Goal: Information Seeking & Learning: Learn about a topic

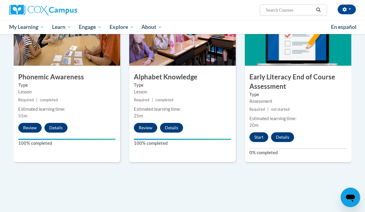
scroll to position [322, 0]
click at [260, 136] on button "Start" at bounding box center [258, 137] width 19 height 10
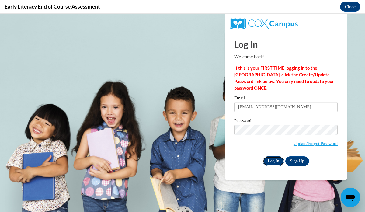
scroll to position [0, 0]
click at [274, 158] on input "Log In" at bounding box center [273, 161] width 21 height 10
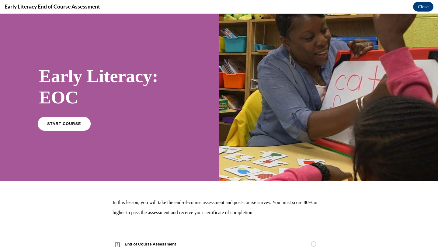
click at [74, 124] on span "START COURSE" at bounding box center [64, 123] width 34 height 5
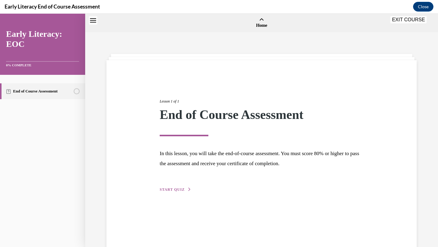
scroll to position [19, 0]
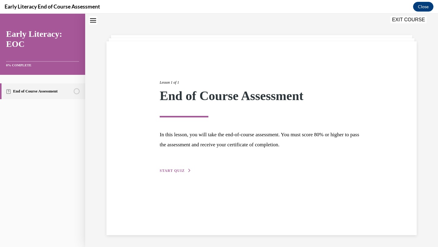
click at [177, 169] on span "START QUIZ" at bounding box center [172, 170] width 25 height 4
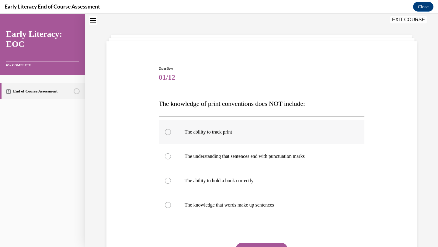
click at [169, 133] on div at bounding box center [168, 132] width 6 height 6
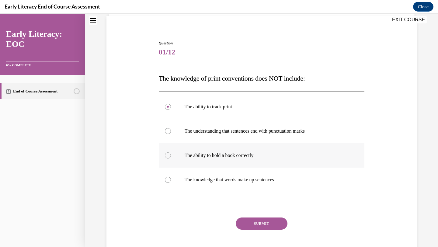
scroll to position [46, 0]
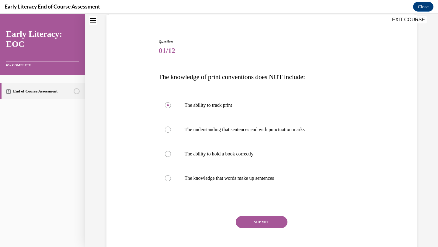
click at [261, 212] on button "SUBMIT" at bounding box center [262, 222] width 52 height 12
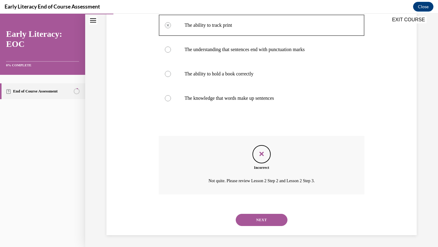
scroll to position [126, 0]
click at [261, 212] on button "NEXT" at bounding box center [262, 219] width 52 height 12
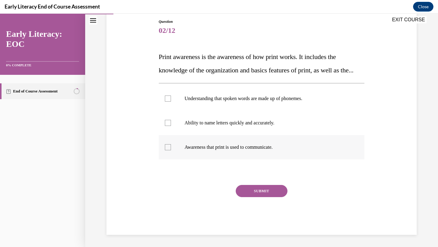
click at [168, 150] on div at bounding box center [168, 147] width 6 height 6
click at [258, 197] on button "SUBMIT" at bounding box center [262, 191] width 52 height 12
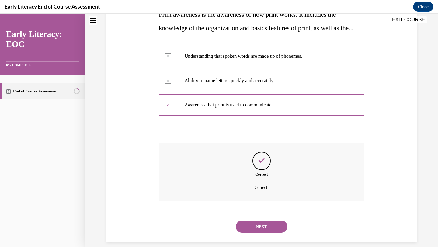
scroll to position [128, 0]
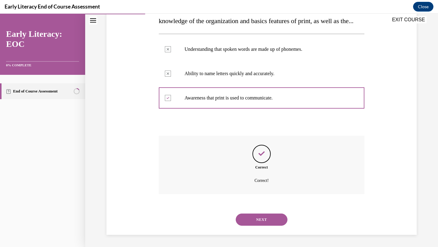
click at [258, 212] on button "NEXT" at bounding box center [262, 219] width 52 height 12
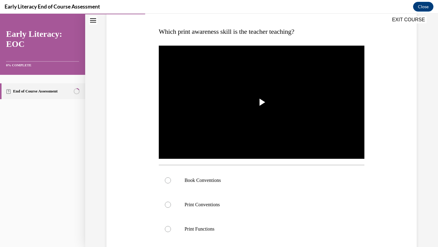
scroll to position [89, 0]
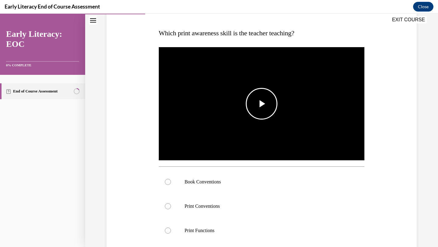
click at [261, 104] on span "Video player" at bounding box center [261, 104] width 0 height 0
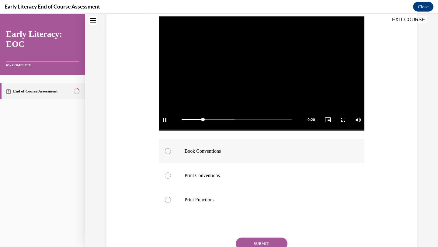
scroll to position [120, 0]
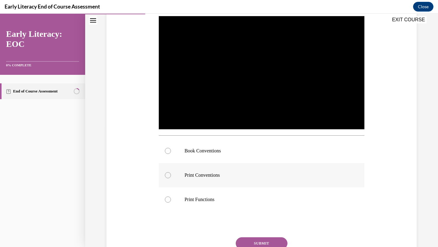
click at [167, 176] on div at bounding box center [168, 175] width 6 height 6
click at [260, 212] on button "SUBMIT" at bounding box center [262, 243] width 52 height 12
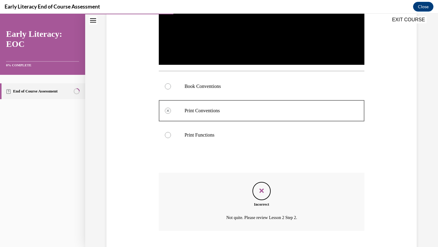
scroll to position [222, 0]
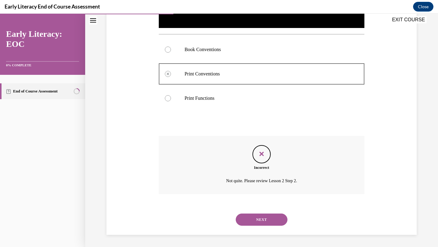
click at [264, 212] on button "NEXT" at bounding box center [262, 219] width 52 height 12
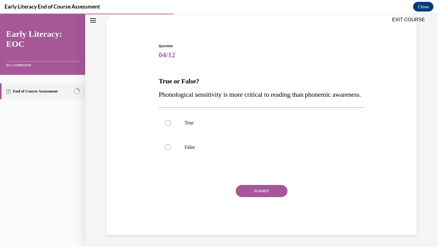
scroll to position [55, 0]
click at [166, 148] on div at bounding box center [168, 147] width 6 height 6
click at [256, 188] on button "SUBMIT" at bounding box center [262, 191] width 52 height 12
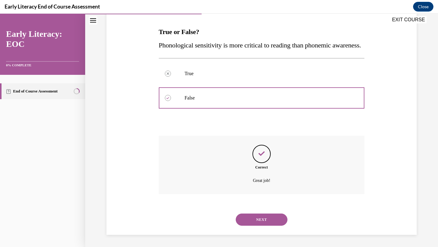
scroll to position [104, 0]
click at [265, 212] on button "NEXT" at bounding box center [262, 219] width 52 height 12
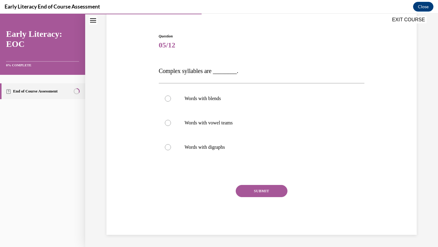
scroll to position [51, 0]
click at [168, 147] on div at bounding box center [168, 147] width 6 height 6
click at [266, 189] on button "SUBMIT" at bounding box center [262, 191] width 52 height 12
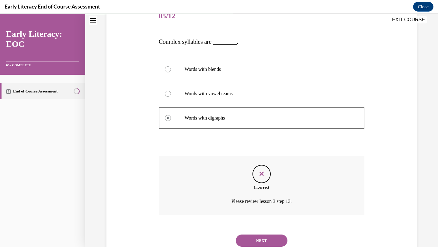
scroll to position [101, 0]
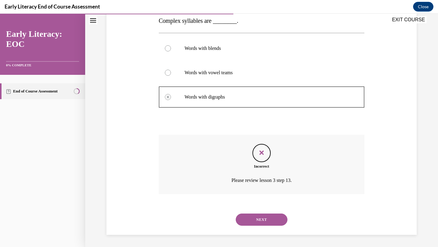
click at [268, 212] on button "NEXT" at bounding box center [262, 219] width 52 height 12
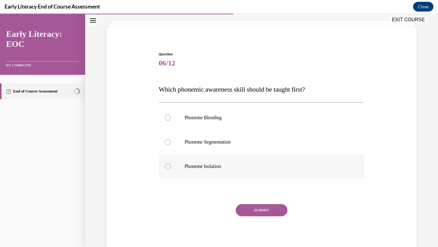
scroll to position [32, 0]
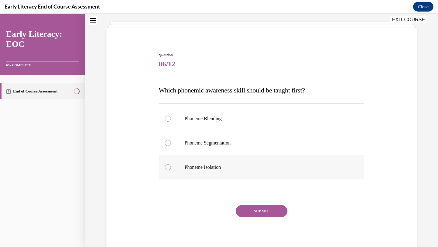
click at [204, 167] on p "Phoneme Isolation" at bounding box center [266, 167] width 165 height 6
click at [258, 210] on button "SUBMIT" at bounding box center [262, 211] width 52 height 12
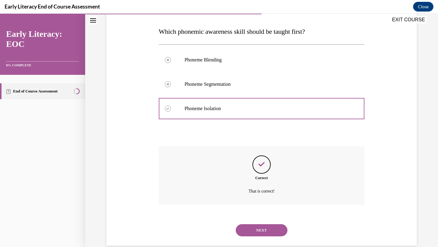
scroll to position [102, 0]
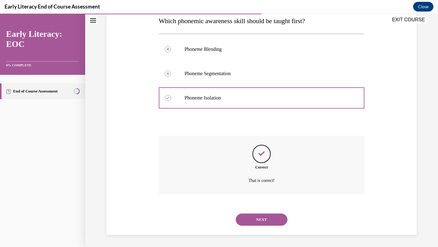
click at [258, 212] on button "NEXT" at bounding box center [262, 219] width 52 height 12
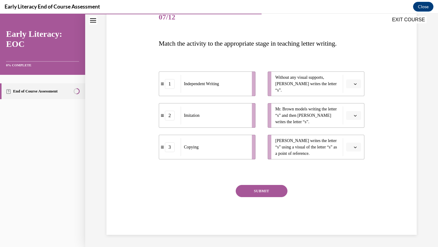
scroll to position [68, 0]
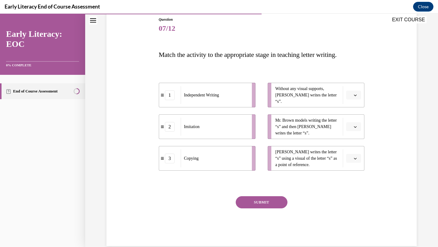
click at [357, 96] on button "button" at bounding box center [353, 95] width 15 height 9
click at [352, 122] on div "1" at bounding box center [352, 121] width 15 height 12
click at [356, 131] on button "button" at bounding box center [353, 126] width 15 height 9
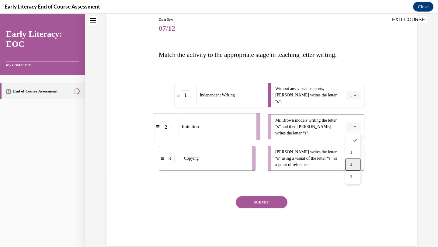
click at [353, 164] on div "2" at bounding box center [352, 164] width 15 height 12
click at [355, 128] on icon "button" at bounding box center [354, 126] width 3 height 3
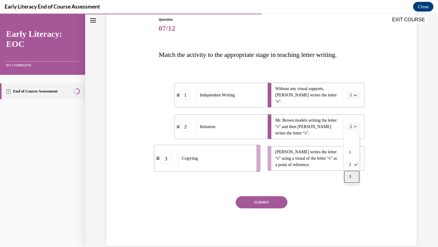
click at [352, 181] on div "3" at bounding box center [351, 176] width 15 height 12
click at [355, 160] on button "button" at bounding box center [353, 158] width 15 height 9
click at [351, 195] on span "2" at bounding box center [351, 196] width 2 height 5
click at [271, 204] on button "SUBMIT" at bounding box center [262, 202] width 52 height 12
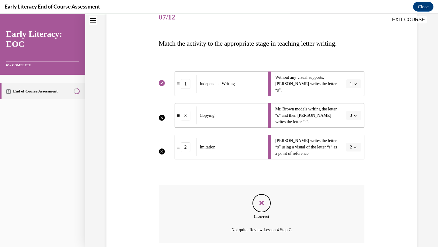
scroll to position [128, 0]
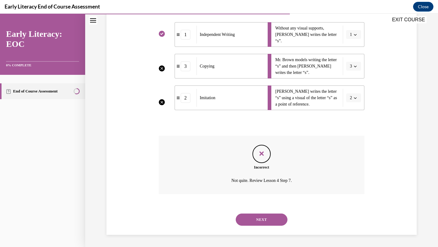
click at [263, 212] on button "NEXT" at bounding box center [262, 219] width 52 height 12
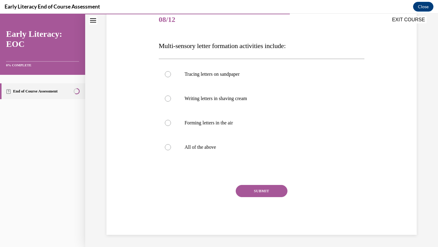
scroll to position [68, 0]
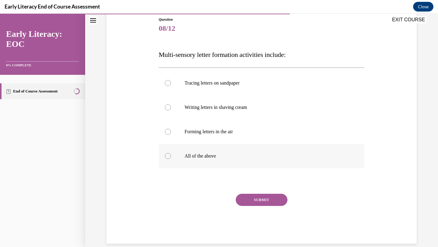
click at [167, 156] on div at bounding box center [168, 156] width 6 height 6
click at [270, 199] on button "SUBMIT" at bounding box center [262, 200] width 52 height 12
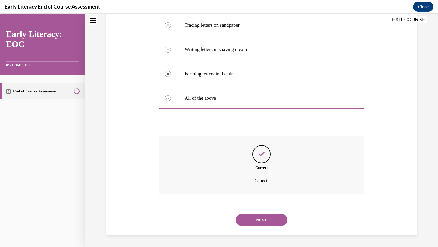
scroll to position [126, 0]
click at [265, 212] on button "NEXT" at bounding box center [262, 219] width 52 height 12
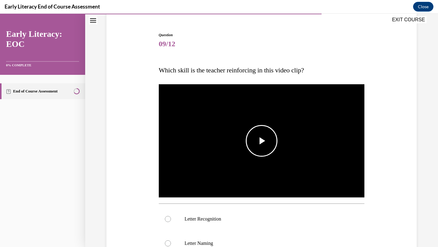
scroll to position [53, 0]
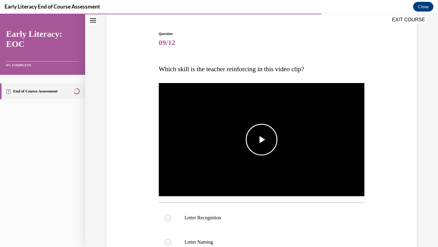
click at [261, 139] on span "Video player" at bounding box center [261, 139] width 0 height 0
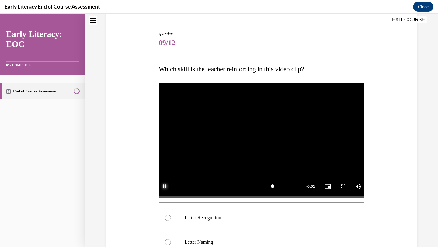
click at [165, 186] on span "Video player" at bounding box center [165, 186] width 12 height 0
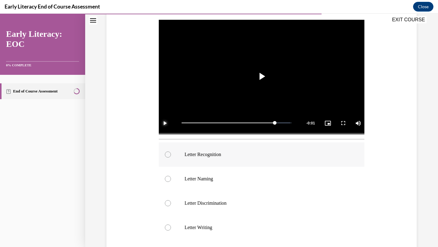
scroll to position [124, 0]
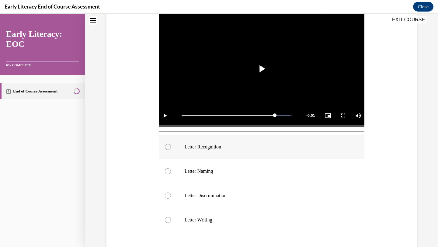
click at [167, 146] on div at bounding box center [168, 147] width 6 height 6
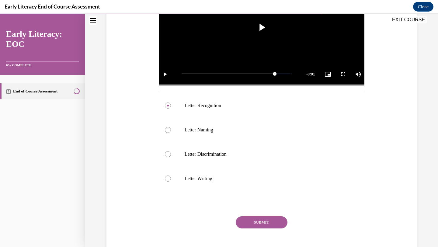
click at [261, 212] on button "SUBMIT" at bounding box center [262, 222] width 52 height 12
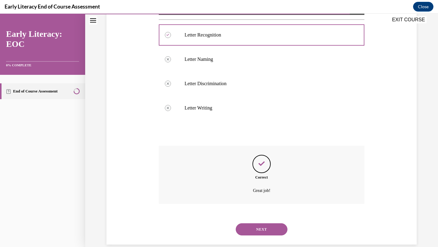
scroll to position [246, 0]
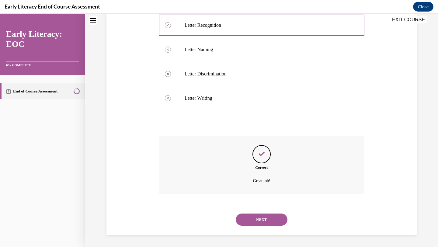
click at [261, 212] on button "NEXT" at bounding box center [262, 219] width 52 height 12
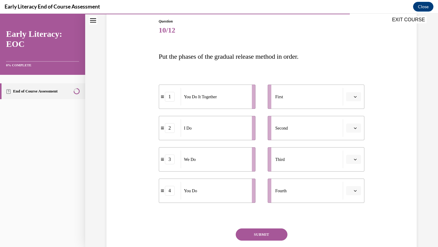
scroll to position [66, 0]
click at [268, 212] on button "SUBMIT" at bounding box center [262, 234] width 52 height 12
click at [354, 97] on icon "button" at bounding box center [354, 96] width 3 height 3
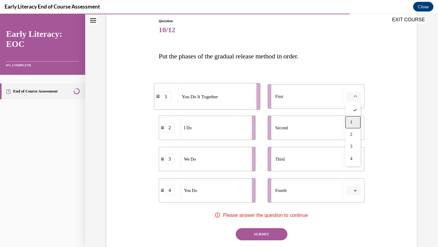
click at [353, 120] on div "1" at bounding box center [352, 122] width 15 height 12
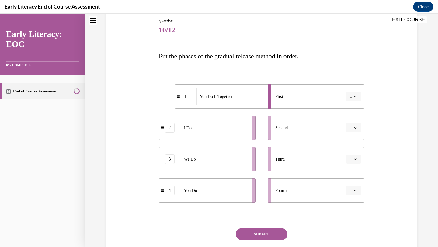
click at [355, 125] on button "button" at bounding box center [353, 127] width 15 height 9
click at [353, 165] on div "2" at bounding box center [352, 166] width 15 height 12
click at [355, 159] on icon "button" at bounding box center [355, 159] width 3 height 2
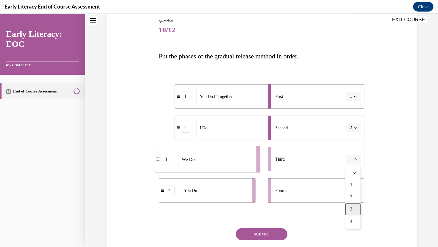
click at [354, 208] on div "3" at bounding box center [352, 209] width 15 height 12
click at [353, 189] on icon "button" at bounding box center [354, 190] width 3 height 3
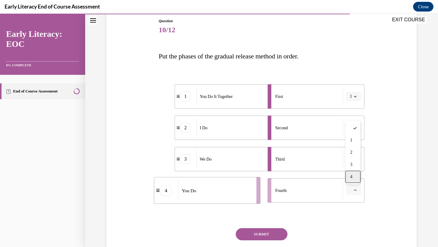
click at [354, 177] on div "4" at bounding box center [352, 176] width 15 height 12
click at [270, 212] on button "SUBMIT" at bounding box center [262, 234] width 52 height 12
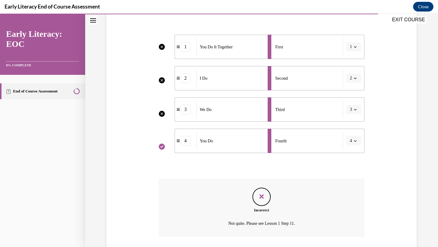
scroll to position [116, 0]
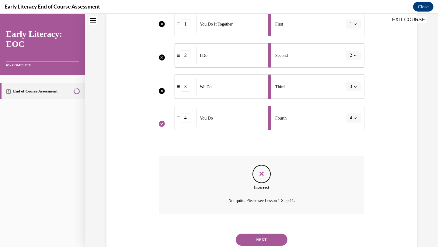
click at [261, 212] on button "NEXT" at bounding box center [262, 239] width 52 height 12
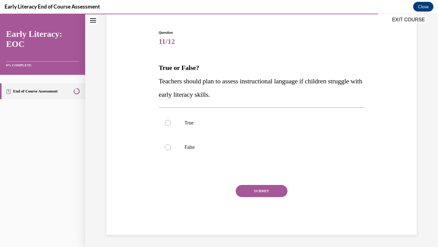
scroll to position [55, 0]
click at [168, 124] on div at bounding box center [168, 123] width 6 height 6
click at [269, 193] on button "SUBMIT" at bounding box center [262, 191] width 52 height 12
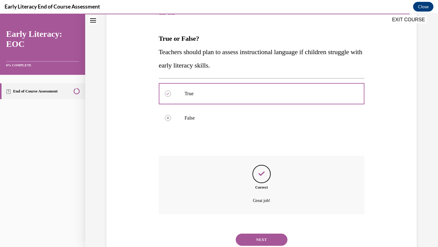
scroll to position [104, 0]
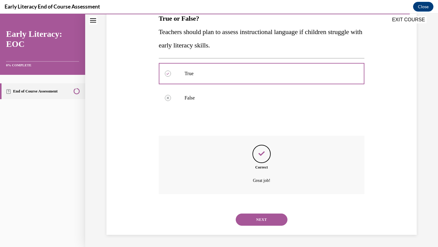
click at [260, 212] on button "NEXT" at bounding box center [262, 219] width 52 height 12
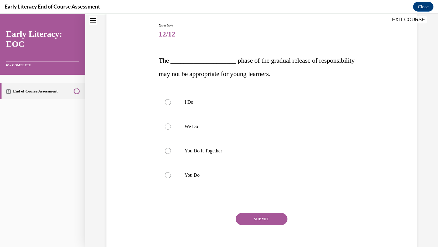
scroll to position [63, 0]
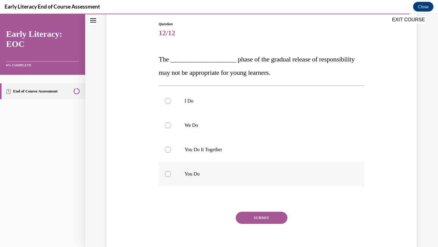
click at [166, 175] on div at bounding box center [168, 174] width 6 height 6
click at [261, 212] on button "SUBMIT" at bounding box center [262, 218] width 52 height 12
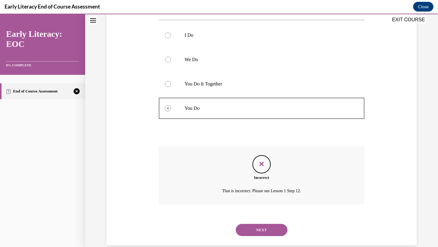
scroll to position [139, 0]
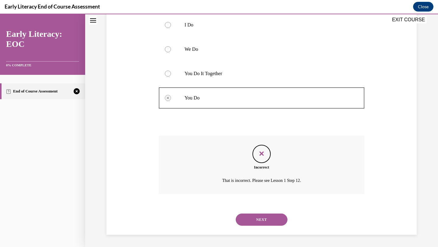
click at [258, 212] on button "NEXT" at bounding box center [262, 219] width 52 height 12
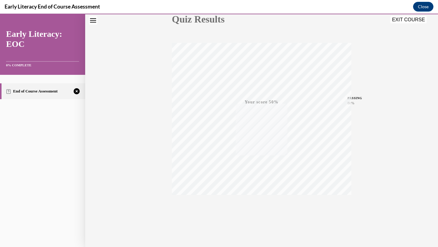
scroll to position [78, 0]
click at [262, 210] on icon "button" at bounding box center [262, 209] width 22 height 7
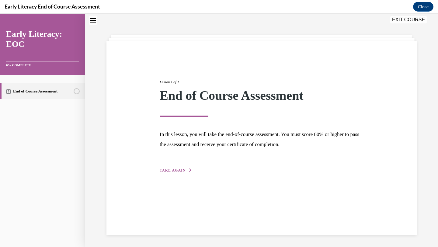
scroll to position [19, 0]
click at [183, 172] on span "TAKE AGAIN" at bounding box center [173, 170] width 26 height 4
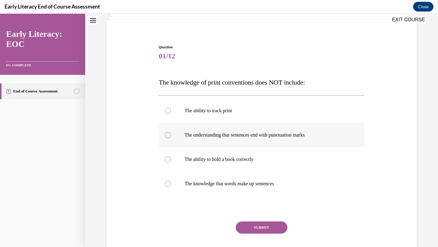
scroll to position [46, 0]
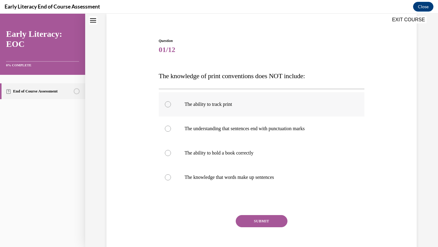
click at [167, 105] on div at bounding box center [168, 104] width 6 height 6
click at [259, 212] on button "SUBMIT" at bounding box center [262, 221] width 52 height 12
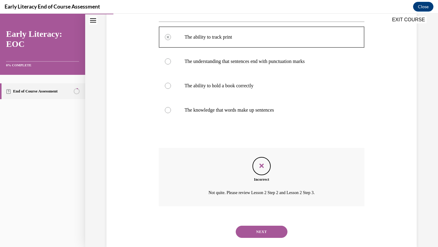
scroll to position [114, 0]
click at [263, 212] on button "NEXT" at bounding box center [262, 231] width 52 height 12
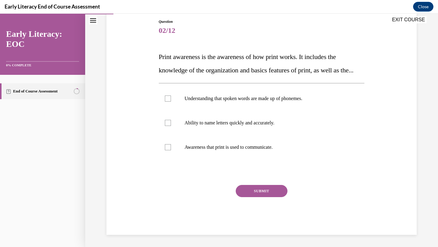
scroll to position [68, 0]
click at [167, 150] on div at bounding box center [168, 147] width 6 height 6
click at [257, 197] on button "SUBMIT" at bounding box center [262, 191] width 52 height 12
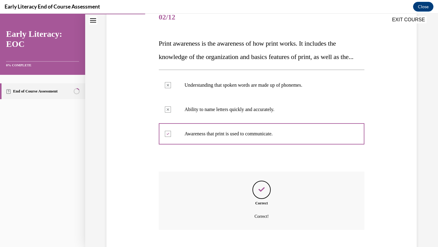
scroll to position [128, 0]
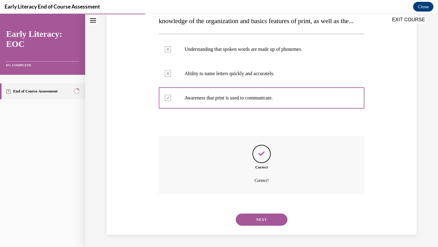
click at [267, 212] on button "NEXT" at bounding box center [262, 219] width 52 height 12
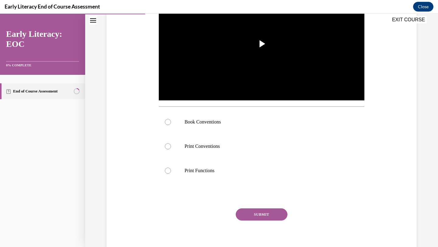
scroll to position [147, 0]
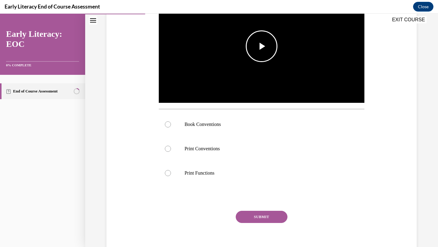
click at [261, 46] on span "Video player" at bounding box center [261, 46] width 0 height 0
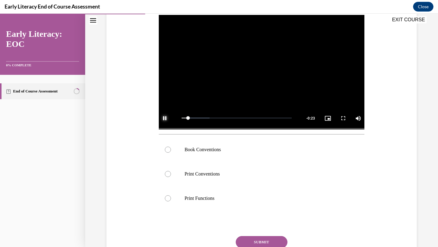
click at [166, 118] on span "Video player" at bounding box center [165, 118] width 12 height 0
click at [168, 175] on div at bounding box center [168, 174] width 6 height 6
click at [256, 212] on button "SUBMIT" at bounding box center [262, 242] width 52 height 12
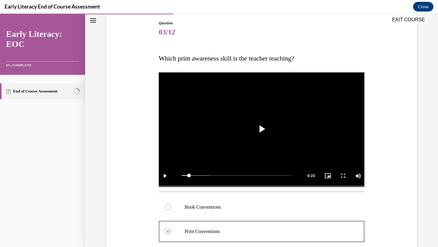
scroll to position [0, 0]
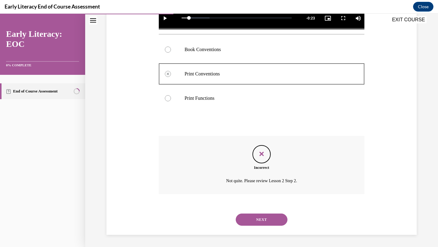
click at [269, 212] on button "NEXT" at bounding box center [262, 219] width 52 height 12
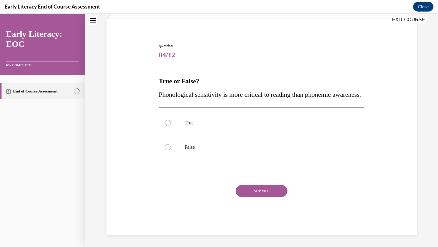
scroll to position [55, 0]
click at [167, 146] on div at bounding box center [168, 147] width 6 height 6
click at [261, 190] on button "SUBMIT" at bounding box center [262, 191] width 52 height 12
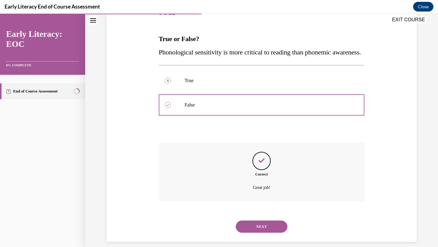
scroll to position [104, 0]
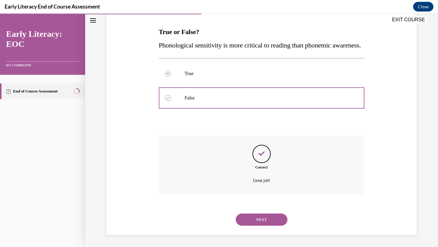
click at [262, 212] on button "NEXT" at bounding box center [262, 219] width 52 height 12
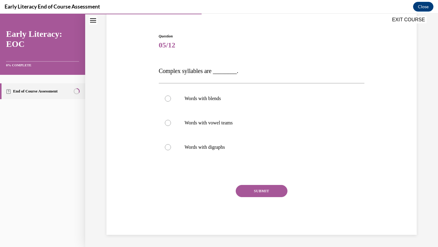
scroll to position [51, 0]
click at [169, 122] on div at bounding box center [168, 123] width 6 height 6
click at [266, 192] on button "SUBMIT" at bounding box center [262, 191] width 52 height 12
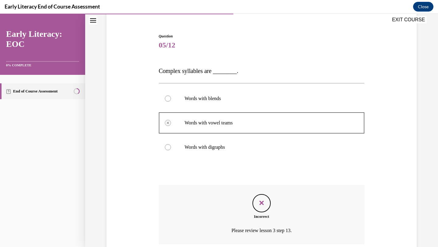
scroll to position [101, 0]
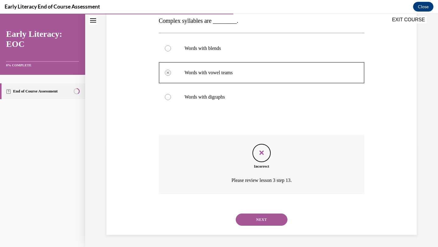
click at [264, 212] on button "NEXT" at bounding box center [262, 219] width 52 height 12
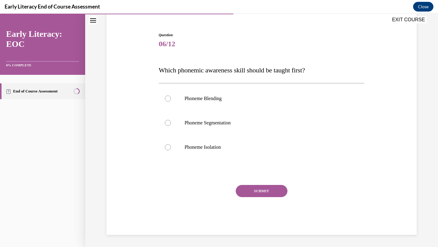
scroll to position [52, 0]
click at [167, 147] on div at bounding box center [168, 147] width 6 height 6
click at [281, 190] on button "SUBMIT" at bounding box center [262, 191] width 52 height 12
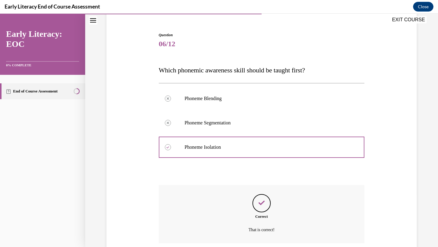
scroll to position [102, 0]
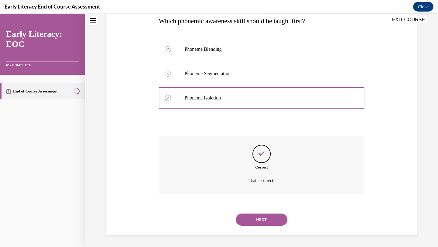
click at [267, 212] on button "NEXT" at bounding box center [262, 219] width 52 height 12
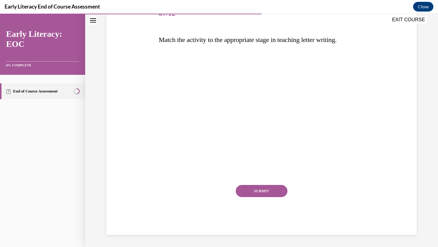
scroll to position [68, 0]
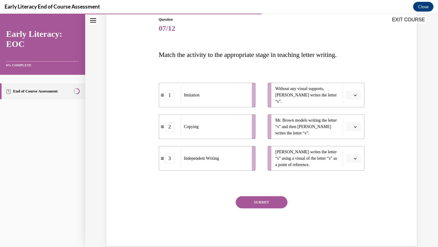
click at [356, 127] on icon "button" at bounding box center [354, 126] width 3 height 3
click at [353, 150] on div "1" at bounding box center [352, 152] width 15 height 12
click at [355, 98] on button "button" at bounding box center [353, 95] width 15 height 9
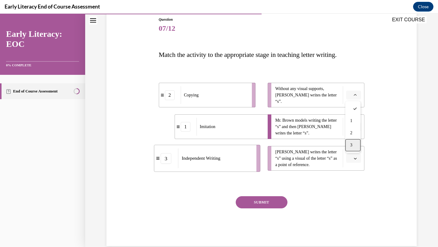
click at [349, 143] on div "3" at bounding box center [352, 145] width 15 height 12
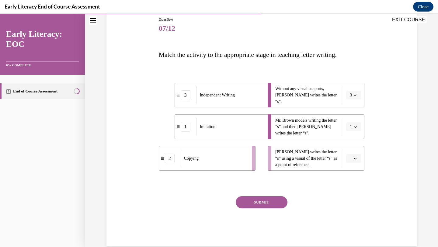
click at [357, 160] on span "button" at bounding box center [355, 158] width 4 height 4
click at [354, 193] on div "2" at bounding box center [352, 196] width 15 height 12
click at [267, 201] on button "SUBMIT" at bounding box center [262, 202] width 52 height 12
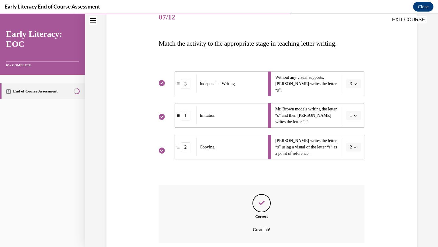
scroll to position [128, 0]
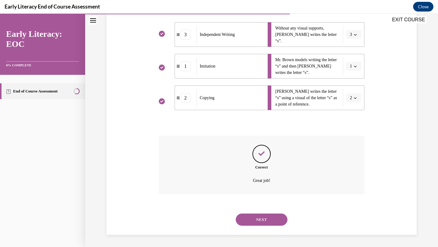
click at [267, 212] on button "NEXT" at bounding box center [262, 219] width 52 height 12
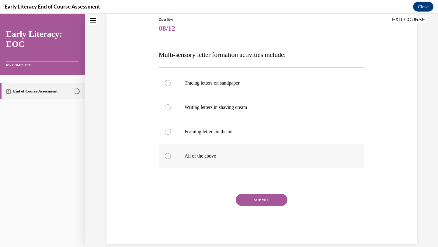
click at [168, 157] on div at bounding box center [168, 156] width 6 height 6
click at [268, 201] on button "SUBMIT" at bounding box center [262, 200] width 52 height 12
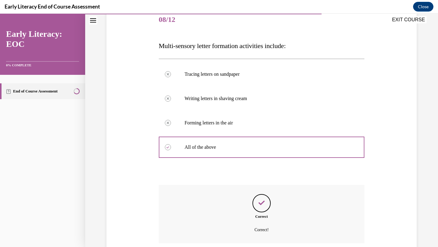
scroll to position [126, 0]
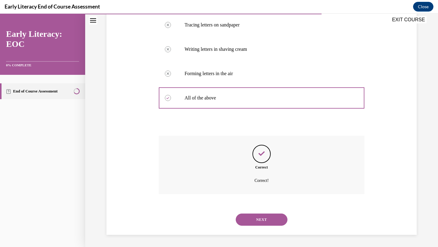
click at [266, 212] on button "NEXT" at bounding box center [262, 219] width 52 height 12
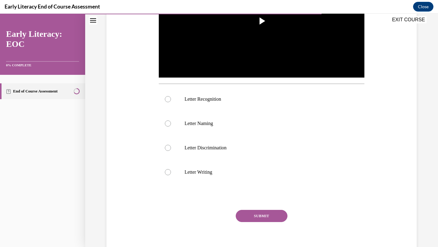
scroll to position [165, 0]
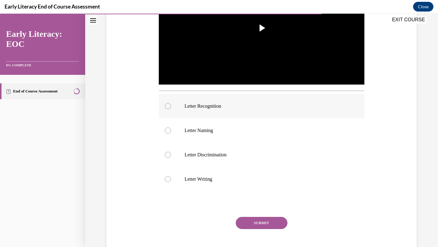
click at [168, 107] on div at bounding box center [168, 106] width 6 height 6
click at [271, 212] on button "SUBMIT" at bounding box center [262, 223] width 52 height 12
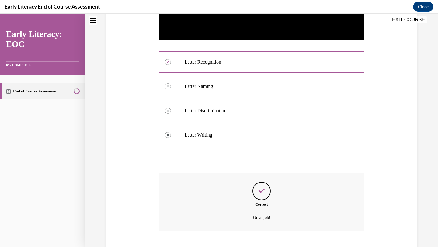
scroll to position [246, 0]
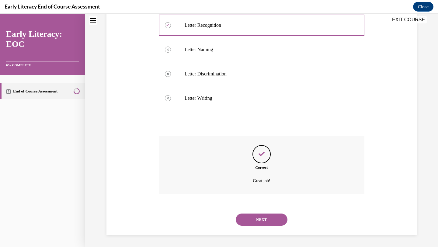
click at [268, 212] on button "NEXT" at bounding box center [262, 219] width 52 height 12
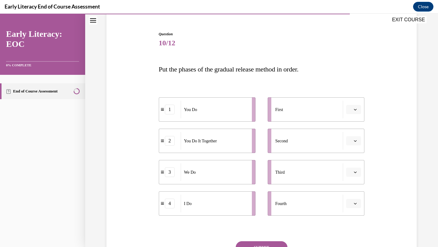
scroll to position [57, 0]
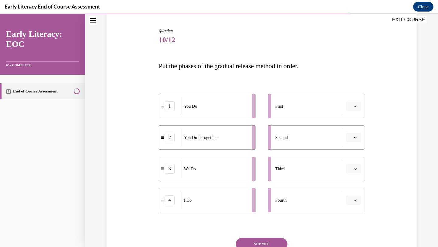
click at [357, 198] on span "button" at bounding box center [355, 200] width 4 height 4
click at [353, 151] on div "1" at bounding box center [352, 150] width 15 height 12
click at [353, 167] on span "button" at bounding box center [355, 169] width 4 height 4
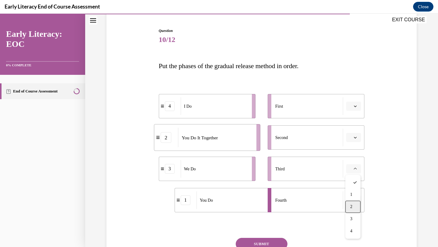
click at [356, 210] on div "2" at bounding box center [352, 207] width 15 height 12
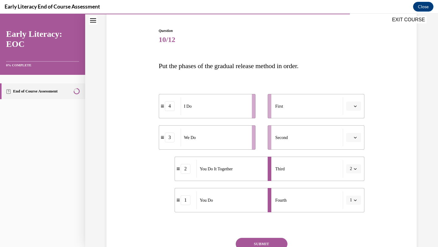
click at [354, 201] on span "button" at bounding box center [355, 200] width 4 height 4
click at [352, 188] on div "4" at bounding box center [351, 186] width 15 height 12
click at [356, 201] on icon "button" at bounding box center [354, 199] width 3 height 3
click at [349, 154] on div "1" at bounding box center [351, 150] width 15 height 12
click at [357, 140] on button "button" at bounding box center [353, 137] width 15 height 9
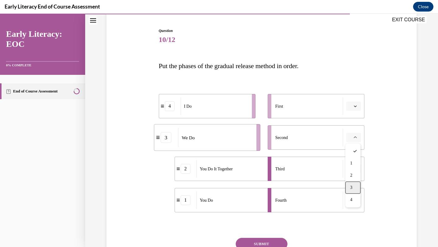
click at [356, 184] on div "3" at bounding box center [352, 187] width 15 height 12
click at [350, 106] on span "Please select an option" at bounding box center [351, 106] width 2 height 6
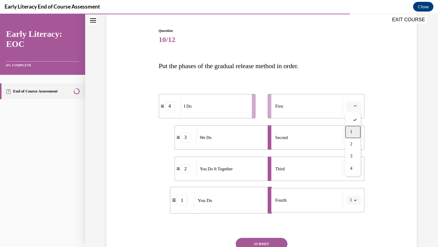
click at [351, 132] on span "1" at bounding box center [351, 131] width 2 height 5
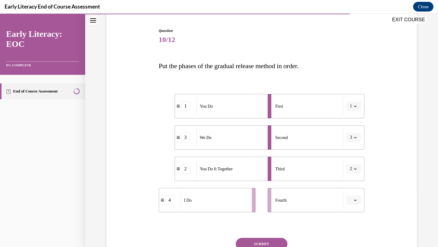
click at [356, 105] on icon "button" at bounding box center [355, 106] width 3 height 2
click at [352, 166] on div "4" at bounding box center [351, 168] width 15 height 12
click at [358, 202] on button "button" at bounding box center [353, 199] width 15 height 9
click at [364, 203] on div "Question 10/12 Put the phases of the gradual release method in order. 4 I Do 3 …" at bounding box center [261, 149] width 313 height 278
click at [356, 106] on icon "button" at bounding box center [354, 106] width 3 height 3
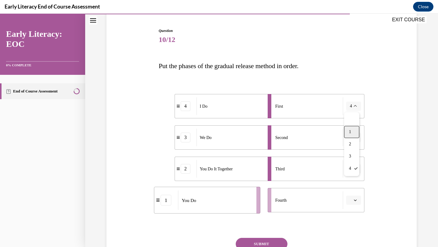
click at [356, 130] on div "1" at bounding box center [351, 132] width 15 height 12
click at [356, 200] on icon "button" at bounding box center [355, 200] width 3 height 2
click at [356, 200] on icon "button" at bounding box center [354, 200] width 3 height 2
click at [356, 200] on icon "button" at bounding box center [355, 200] width 3 height 2
click at [355, 209] on li "Fourth" at bounding box center [315, 200] width 97 height 24
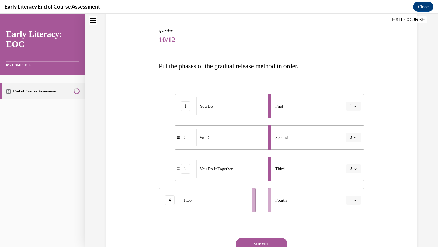
click at [356, 201] on span "button" at bounding box center [355, 200] width 4 height 4
click at [350, 150] on span "1" at bounding box center [351, 149] width 2 height 5
click at [356, 201] on icon "button" at bounding box center [354, 199] width 3 height 3
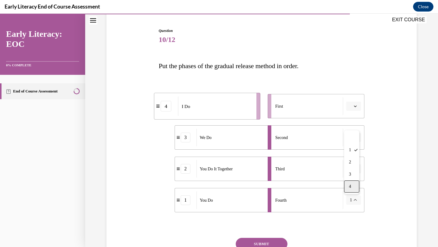
click at [353, 189] on div "4" at bounding box center [351, 186] width 15 height 12
click at [356, 105] on icon "button" at bounding box center [354, 106] width 3 height 3
click at [355, 169] on div "4" at bounding box center [352, 168] width 15 height 12
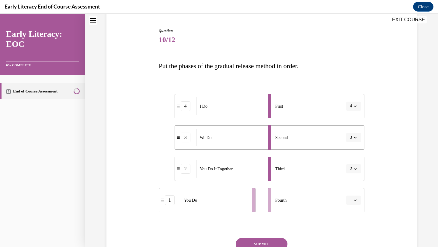
click at [356, 106] on span "button" at bounding box center [355, 106] width 4 height 4
click at [350, 132] on span "1" at bounding box center [350, 131] width 2 height 5
drag, startPoint x: 227, startPoint y: 197, endPoint x: 236, endPoint y: 93, distance: 104.0
click at [236, 93] on div "I Do" at bounding box center [220, 102] width 67 height 18
click at [181, 107] on div "1" at bounding box center [186, 106] width 10 height 10
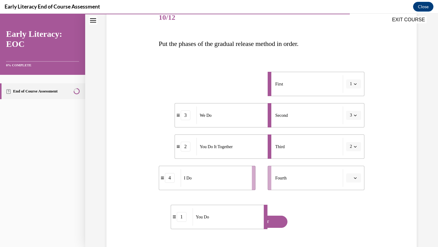
scroll to position [89, 0]
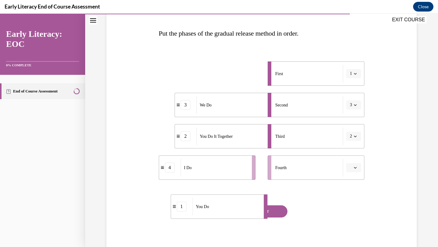
drag, startPoint x: 219, startPoint y: 107, endPoint x: 213, endPoint y: 222, distance: 115.1
click at [213, 212] on div "You Do" at bounding box center [225, 207] width 67 height 18
click at [353, 73] on icon "button" at bounding box center [354, 73] width 3 height 3
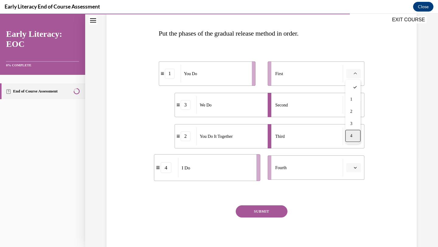
click at [351, 134] on span "4" at bounding box center [351, 135] width 2 height 5
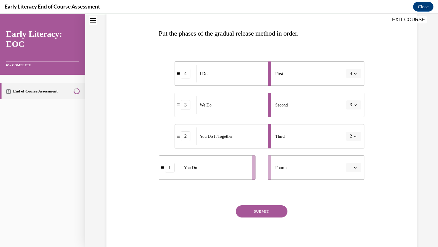
click at [355, 73] on icon "button" at bounding box center [354, 73] width 3 height 3
click at [353, 99] on div "1" at bounding box center [351, 99] width 15 height 12
click at [354, 168] on icon "button" at bounding box center [354, 167] width 3 height 3
click at [353, 190] on div "1" at bounding box center [352, 193] width 15 height 12
click at [268, 209] on button "SUBMIT" at bounding box center [262, 211] width 52 height 12
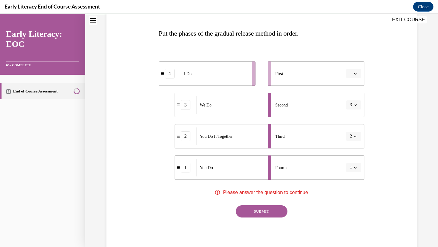
click at [356, 74] on icon "button" at bounding box center [354, 73] width 3 height 3
click at [354, 101] on div "1" at bounding box center [352, 99] width 15 height 12
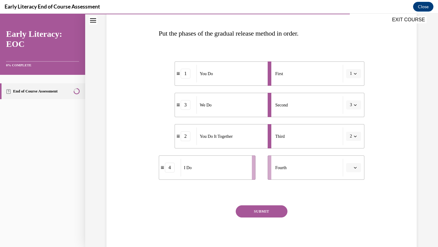
click at [263, 212] on button "SUBMIT" at bounding box center [262, 211] width 52 height 12
click at [358, 170] on button "button" at bounding box center [353, 167] width 15 height 9
click at [349, 195] on div "1" at bounding box center [352, 193] width 15 height 12
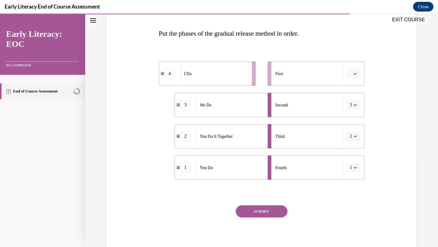
click at [356, 75] on icon "button" at bounding box center [354, 73] width 3 height 3
click at [353, 98] on div "1" at bounding box center [352, 99] width 15 height 12
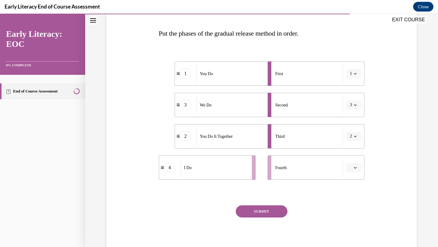
click at [356, 167] on span "button" at bounding box center [355, 167] width 4 height 4
click at [355, 195] on div "1" at bounding box center [352, 193] width 15 height 12
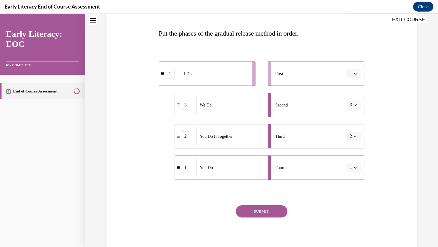
click at [356, 74] on icon "button" at bounding box center [354, 73] width 3 height 3
click at [350, 101] on span "1" at bounding box center [351, 99] width 2 height 5
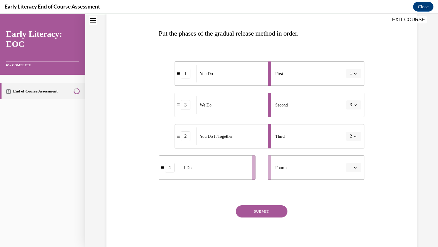
click at [258, 209] on button "SUBMIT" at bounding box center [262, 211] width 52 height 12
click at [355, 167] on icon "button" at bounding box center [354, 167] width 3 height 3
click at [352, 191] on span "1" at bounding box center [351, 193] width 2 height 5
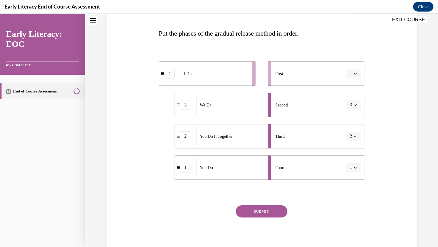
scroll to position [109, 0]
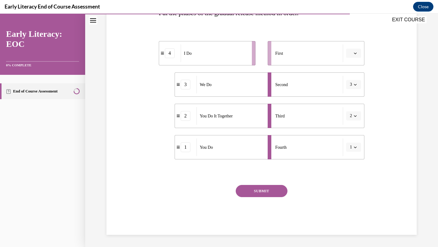
click at [274, 191] on button "SUBMIT" at bounding box center [262, 191] width 52 height 12
click at [356, 52] on icon "button" at bounding box center [354, 53] width 3 height 3
click at [346, 115] on div "4" at bounding box center [352, 115] width 15 height 12
click at [270, 186] on button "SUBMIT" at bounding box center [262, 191] width 52 height 12
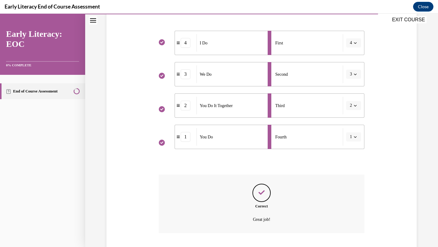
scroll to position [118, 0]
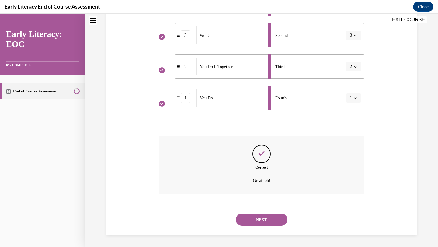
click at [262, 212] on button "NEXT" at bounding box center [262, 219] width 52 height 12
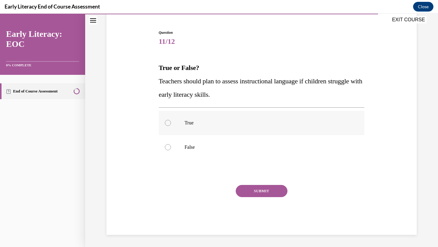
click at [170, 122] on div at bounding box center [168, 123] width 6 height 6
click at [260, 190] on button "SUBMIT" at bounding box center [262, 191] width 52 height 12
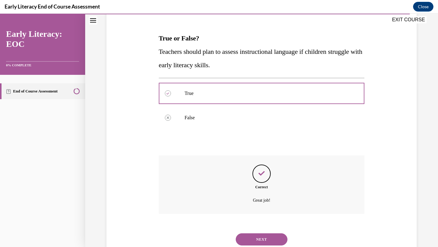
scroll to position [104, 0]
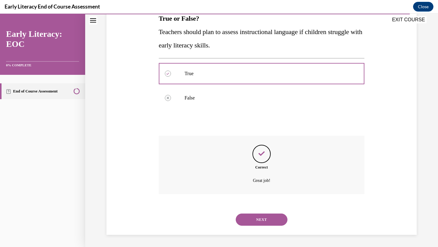
click at [258, 212] on button "NEXT" at bounding box center [262, 219] width 52 height 12
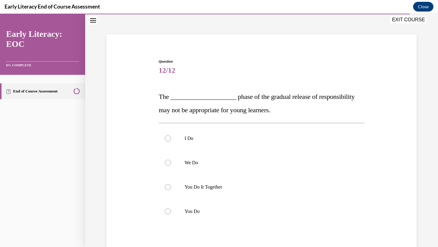
scroll to position [26, 0]
click at [169, 212] on div at bounding box center [168, 211] width 6 height 6
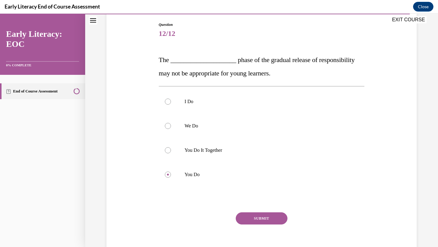
click at [261, 212] on button "SUBMIT" at bounding box center [262, 218] width 52 height 12
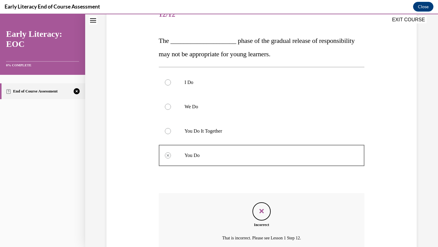
scroll to position [81, 0]
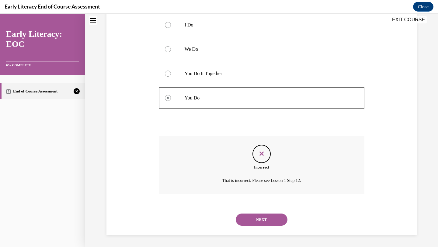
click at [268, 212] on button "NEXT" at bounding box center [262, 219] width 52 height 12
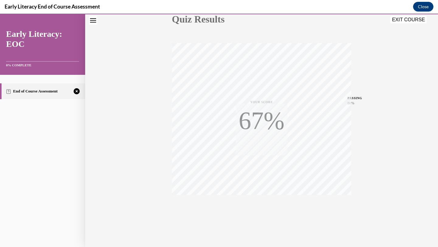
scroll to position [78, 0]
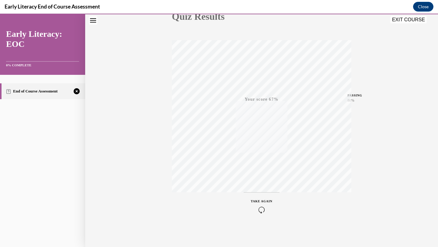
click at [263, 211] on icon "button" at bounding box center [262, 209] width 22 height 7
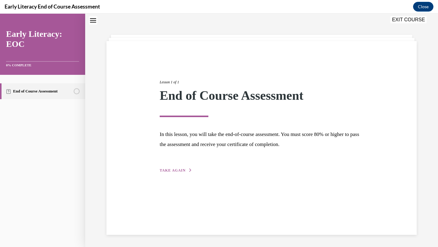
scroll to position [19, 0]
click at [174, 172] on button "TAKE AGAIN" at bounding box center [176, 169] width 33 height 5
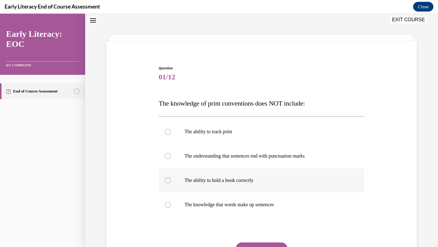
click at [209, 177] on p "The ability to hold a book correctly" at bounding box center [266, 180] width 165 height 6
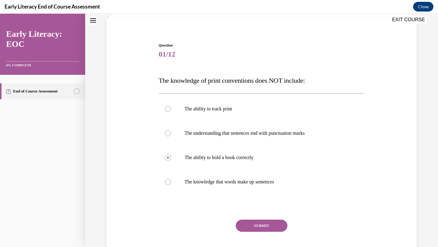
click at [256, 212] on button "SUBMIT" at bounding box center [262, 225] width 52 height 12
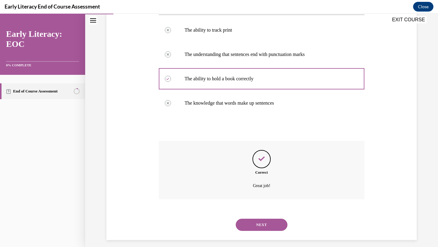
scroll to position [126, 0]
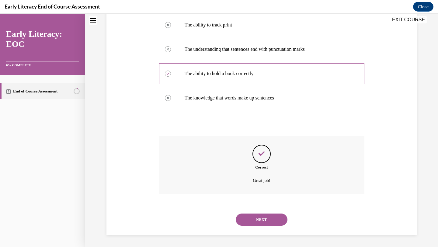
click at [255, 212] on button "NEXT" at bounding box center [262, 219] width 52 height 12
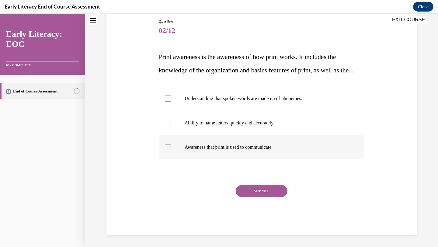
click at [168, 150] on div at bounding box center [168, 147] width 6 height 6
click at [264, 197] on button "SUBMIT" at bounding box center [262, 191] width 52 height 12
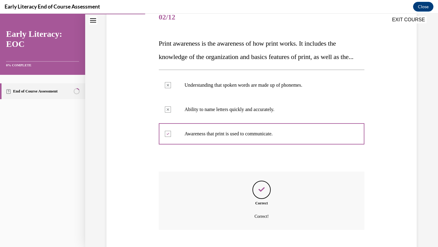
scroll to position [128, 0]
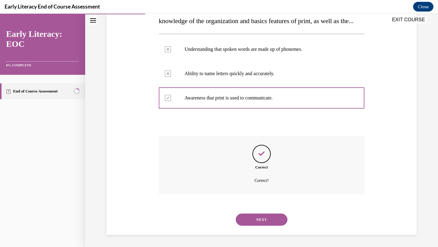
click at [260, 212] on button "NEXT" at bounding box center [262, 219] width 52 height 12
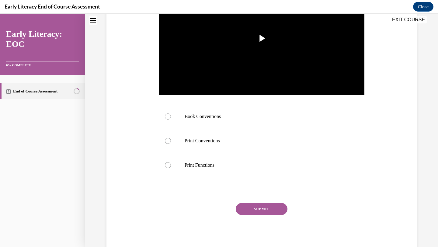
scroll to position [153, 0]
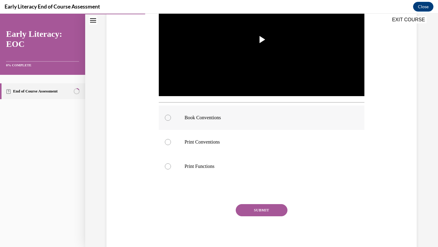
click at [168, 118] on div at bounding box center [168, 118] width 6 height 6
click at [257, 209] on button "SUBMIT" at bounding box center [262, 210] width 52 height 12
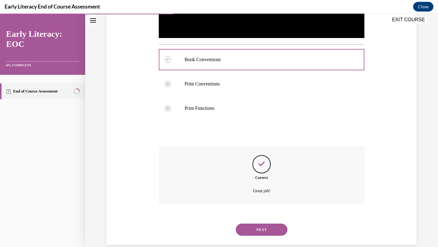
scroll to position [222, 0]
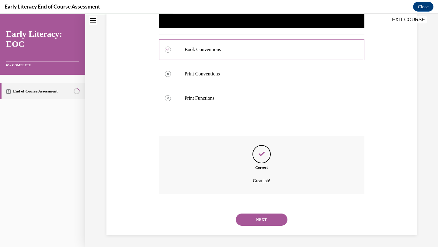
click at [256, 212] on button "NEXT" at bounding box center [262, 219] width 52 height 12
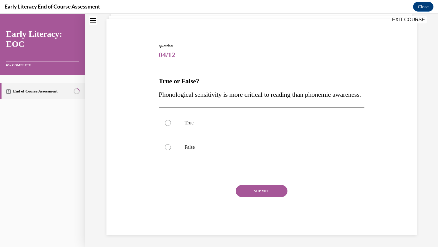
scroll to position [55, 0]
click at [170, 147] on div at bounding box center [168, 147] width 6 height 6
click at [275, 189] on button "SUBMIT" at bounding box center [262, 191] width 52 height 12
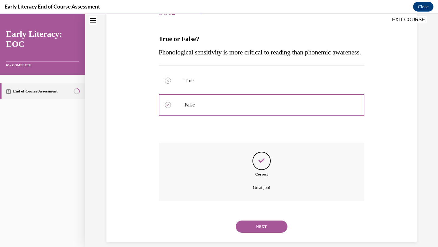
scroll to position [104, 0]
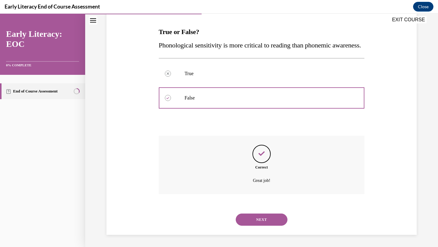
click at [266, 212] on button "NEXT" at bounding box center [262, 219] width 52 height 12
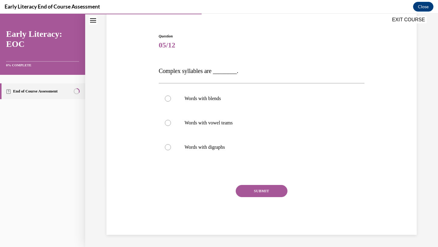
scroll to position [51, 0]
click at [167, 99] on div at bounding box center [168, 98] width 6 height 6
click at [262, 191] on button "SUBMIT" at bounding box center [262, 191] width 52 height 12
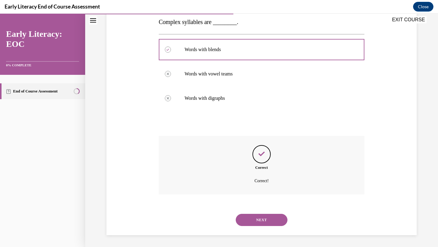
scroll to position [100, 0]
click at [262, 212] on button "NEXT" at bounding box center [262, 219] width 52 height 12
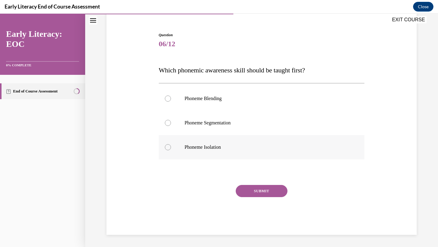
click at [168, 146] on div at bounding box center [168, 147] width 6 height 6
click at [269, 193] on button "SUBMIT" at bounding box center [262, 191] width 52 height 12
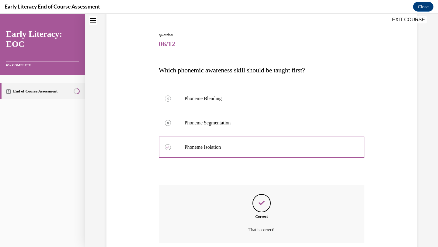
scroll to position [102, 0]
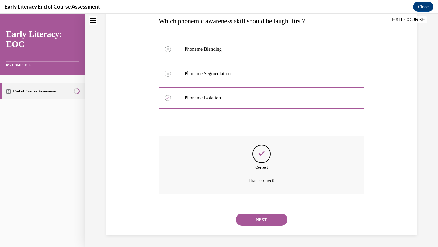
click at [264, 212] on button "NEXT" at bounding box center [262, 219] width 52 height 12
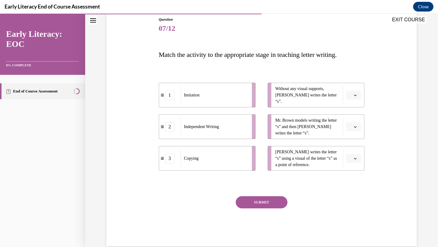
click at [354, 127] on icon "button" at bounding box center [354, 126] width 3 height 3
click at [351, 154] on span "1" at bounding box center [351, 152] width 2 height 5
click at [357, 97] on button "button" at bounding box center [353, 95] width 15 height 9
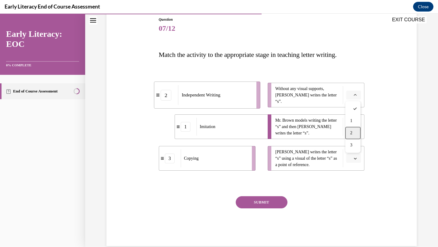
click at [351, 130] on span "2" at bounding box center [351, 132] width 2 height 5
click at [356, 161] on button "button" at bounding box center [353, 158] width 15 height 9
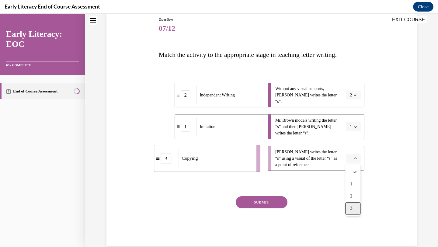
click at [349, 208] on div "3" at bounding box center [352, 208] width 15 height 12
click at [267, 202] on button "SUBMIT" at bounding box center [262, 202] width 52 height 12
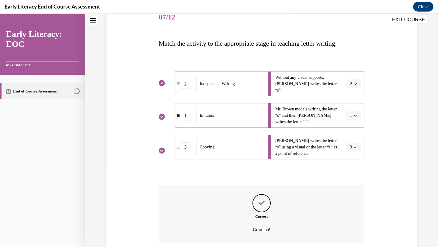
scroll to position [128, 0]
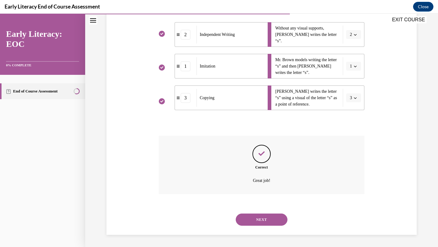
click at [260, 212] on button "NEXT" at bounding box center [262, 219] width 52 height 12
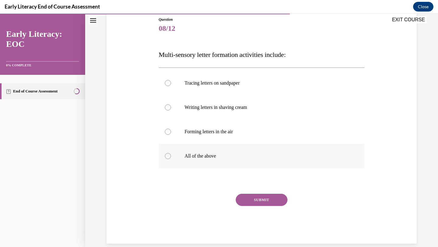
click at [167, 154] on div at bounding box center [168, 156] width 6 height 6
click at [268, 203] on button "SUBMIT" at bounding box center [262, 200] width 52 height 12
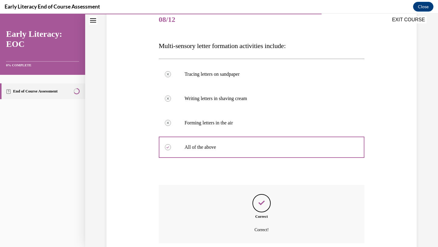
scroll to position [126, 0]
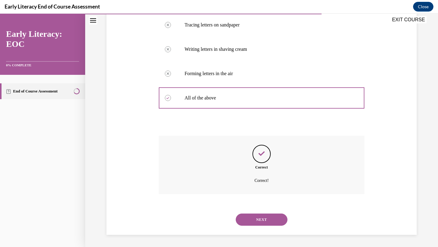
click at [265, 212] on button "NEXT" at bounding box center [262, 219] width 52 height 12
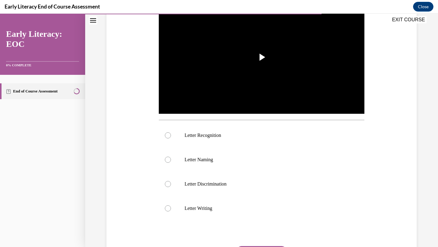
scroll to position [139, 0]
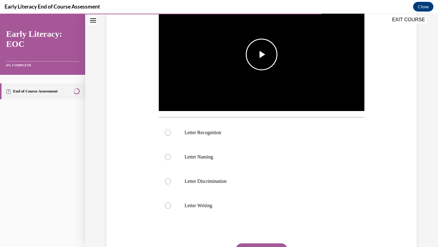
click at [261, 54] on span "Video player" at bounding box center [261, 54] width 0 height 0
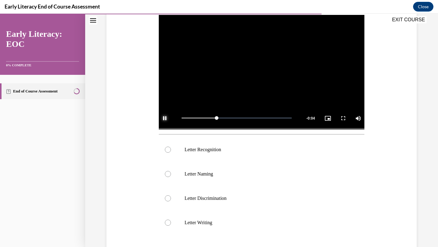
click at [165, 118] on span "Video player" at bounding box center [165, 118] width 12 height 0
click at [168, 151] on div at bounding box center [168, 149] width 6 height 6
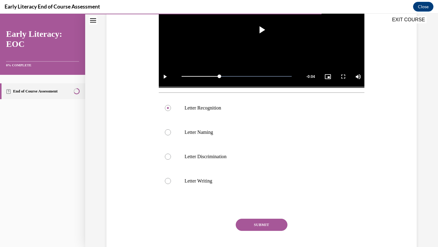
click at [263, 212] on button "SUBMIT" at bounding box center [262, 225] width 52 height 12
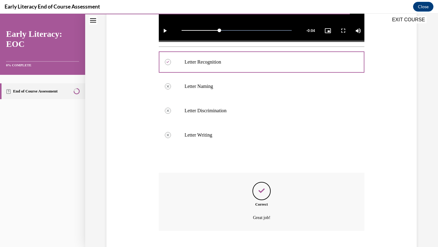
scroll to position [246, 0]
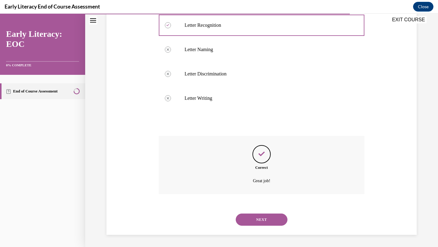
click at [262, 212] on button "NEXT" at bounding box center [262, 219] width 52 height 12
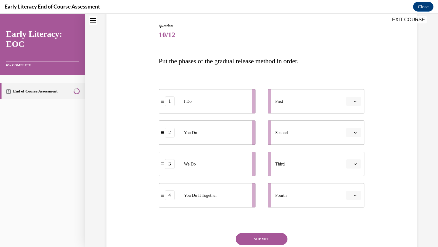
scroll to position [62, 0]
click at [357, 102] on span "button" at bounding box center [355, 100] width 4 height 4
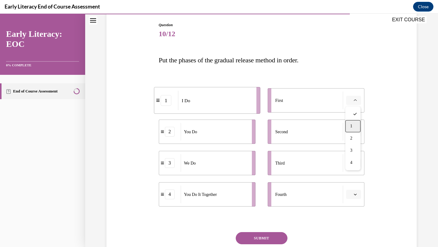
click at [353, 126] on div "1" at bounding box center [352, 126] width 15 height 12
click at [356, 164] on icon "button" at bounding box center [354, 162] width 3 height 3
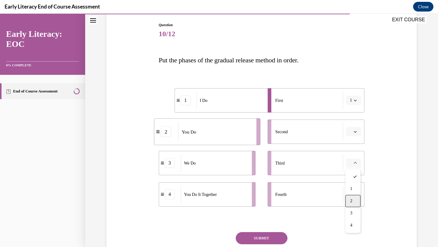
click at [353, 200] on div "2" at bounding box center [352, 201] width 15 height 12
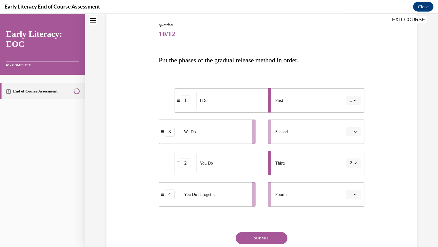
click at [354, 194] on icon "button" at bounding box center [355, 195] width 3 height 2
click at [355, 169] on div "3" at bounding box center [352, 168] width 15 height 12
click at [355, 163] on icon "button" at bounding box center [355, 163] width 3 height 2
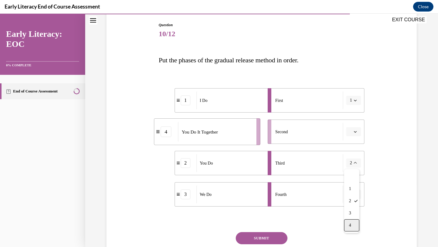
click at [350, 212] on span "4" at bounding box center [350, 225] width 2 height 5
click at [357, 132] on button "button" at bounding box center [353, 131] width 15 height 9
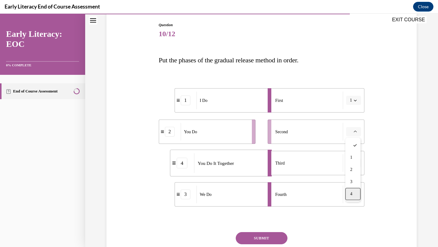
click at [351, 192] on span "4" at bounding box center [351, 193] width 2 height 5
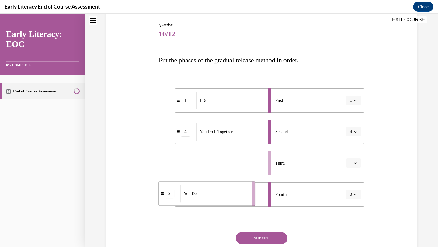
drag, startPoint x: 208, startPoint y: 163, endPoint x: 208, endPoint y: 193, distance: 29.8
click at [208, 193] on div "You Do" at bounding box center [213, 193] width 67 height 18
drag, startPoint x: 213, startPoint y: 165, endPoint x: 215, endPoint y: 199, distance: 34.1
click at [215, 199] on div "You Do" at bounding box center [216, 198] width 67 height 18
click at [352, 166] on button "button" at bounding box center [353, 162] width 15 height 9
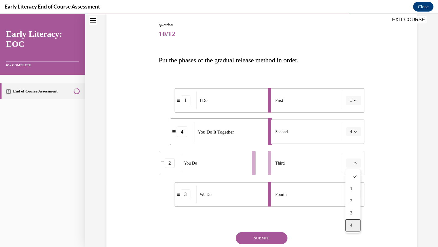
click at [353, 212] on div "4" at bounding box center [352, 225] width 15 height 12
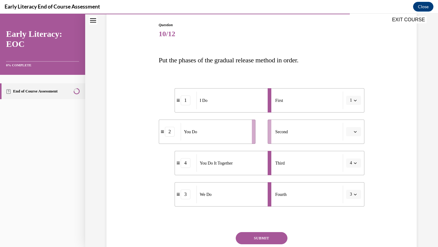
click at [355, 164] on span "button" at bounding box center [355, 163] width 4 height 4
click at [353, 203] on div "2" at bounding box center [351, 201] width 15 height 12
click at [277, 212] on button "SUBMIT" at bounding box center [262, 238] width 52 height 12
click at [356, 165] on span "button" at bounding box center [355, 163] width 4 height 4
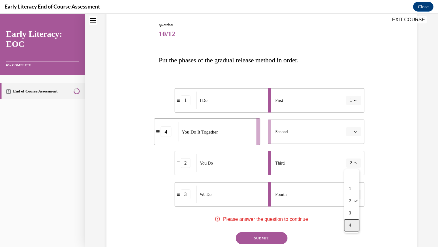
click at [353, 212] on div "4" at bounding box center [351, 225] width 15 height 12
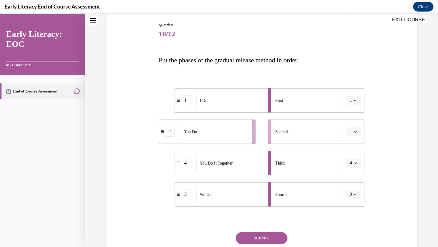
click at [357, 131] on span "button" at bounding box center [355, 131] width 4 height 4
click at [353, 168] on div "2" at bounding box center [352, 170] width 15 height 12
click at [272, 212] on button "SUBMIT" at bounding box center [262, 238] width 52 height 12
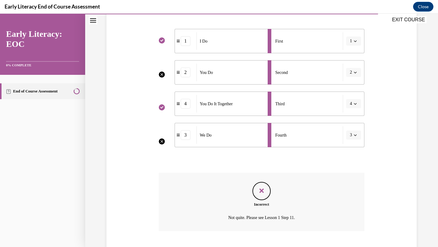
scroll to position [159, 0]
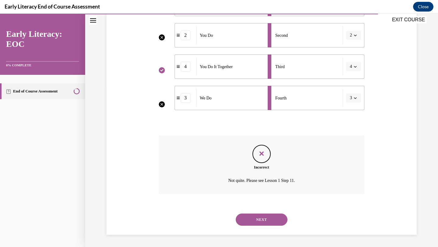
click at [264, 212] on button "NEXT" at bounding box center [262, 219] width 52 height 12
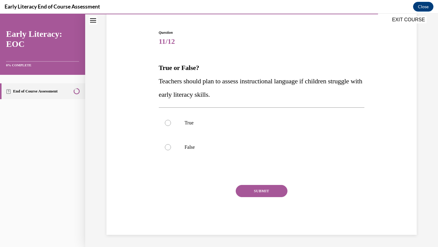
scroll to position [55, 0]
click at [168, 122] on div at bounding box center [168, 123] width 6 height 6
click at [264, 192] on button "SUBMIT" at bounding box center [262, 191] width 52 height 12
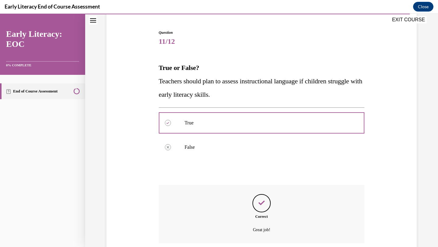
scroll to position [104, 0]
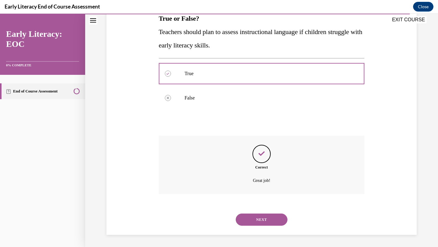
click at [265, 212] on button "NEXT" at bounding box center [262, 219] width 52 height 12
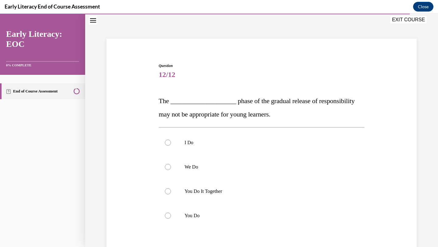
scroll to position [29, 0]
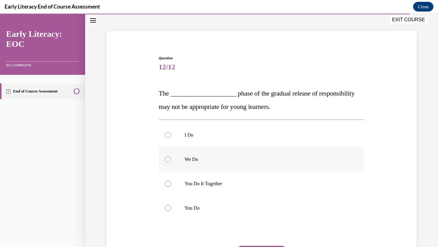
click at [170, 158] on div at bounding box center [168, 159] width 6 height 6
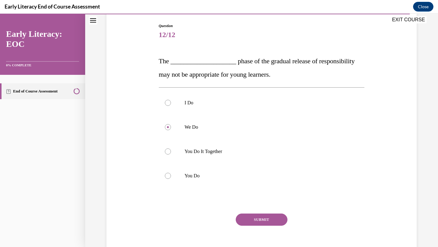
click at [265, 212] on button "SUBMIT" at bounding box center [262, 219] width 52 height 12
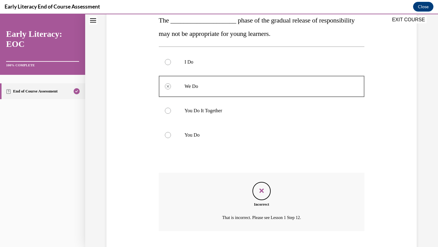
scroll to position [139, 0]
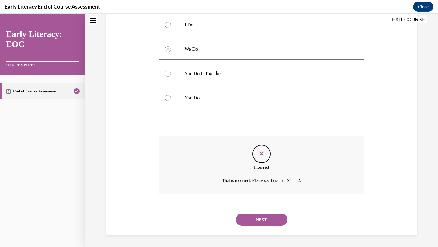
click at [265, 212] on button "NEXT" at bounding box center [262, 219] width 52 height 12
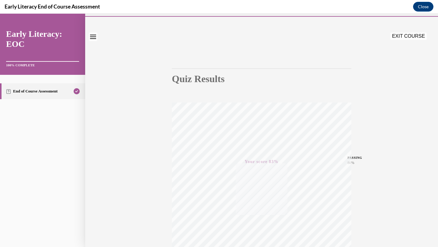
scroll to position [0, 0]
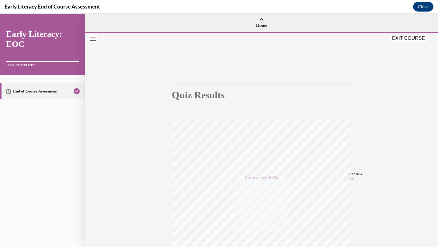
click at [364, 38] on button "EXIT COURSE" at bounding box center [408, 38] width 36 height 7
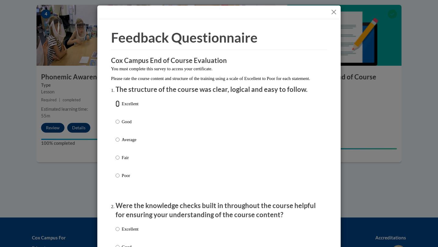
click at [118, 107] on input "Excellent" at bounding box center [117, 103] width 4 height 7
radio input "true"
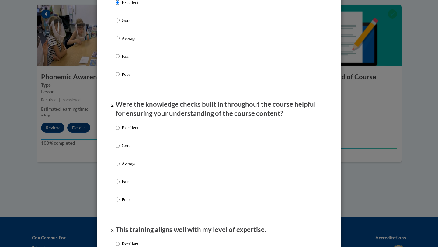
scroll to position [106, 0]
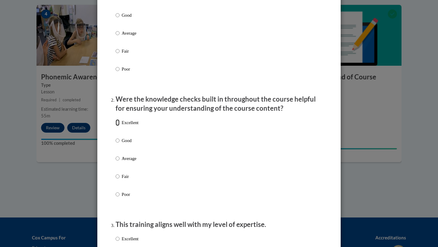
click at [118, 126] on input "Excellent" at bounding box center [117, 122] width 4 height 7
radio input "true"
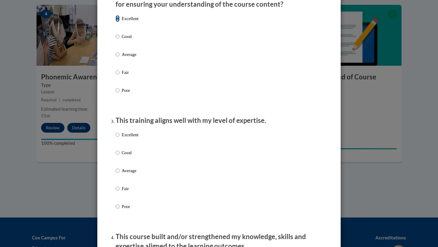
scroll to position [221, 0]
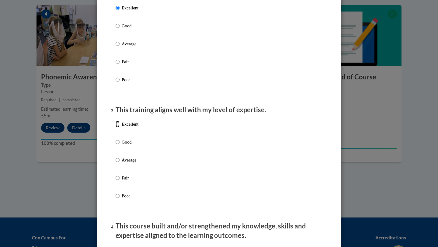
click at [119, 127] on input "Excellent" at bounding box center [117, 124] width 4 height 7
radio input "true"
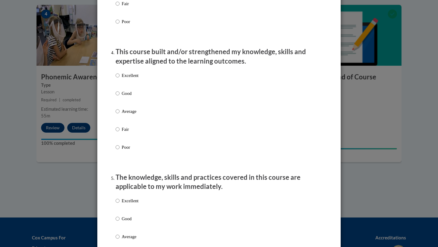
scroll to position [430, 0]
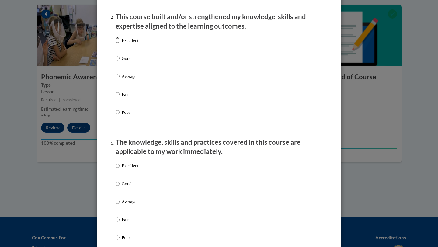
click at [119, 44] on input "Excellent" at bounding box center [117, 40] width 4 height 7
radio input "true"
click at [118, 169] on input "Excellent" at bounding box center [117, 165] width 4 height 7
radio input "true"
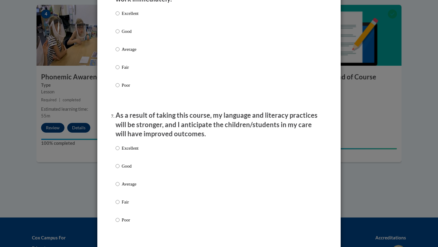
scroll to position [706, 0]
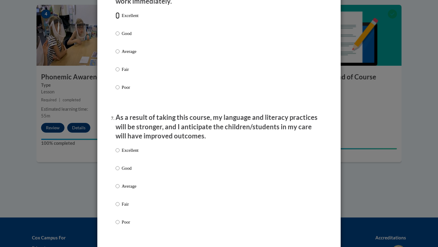
click at [119, 19] on input "Excellent" at bounding box center [117, 15] width 4 height 7
radio input "true"
click at [119, 153] on input "Excellent" at bounding box center [117, 150] width 4 height 7
radio input "true"
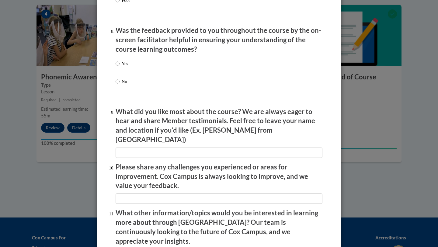
scroll to position [927, 0]
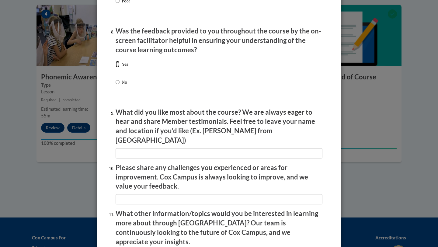
click at [118, 67] on input "Yes" at bounding box center [117, 64] width 4 height 7
radio input "true"
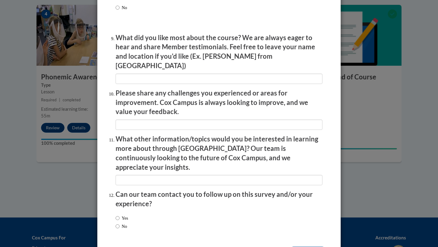
scroll to position [1016, 0]
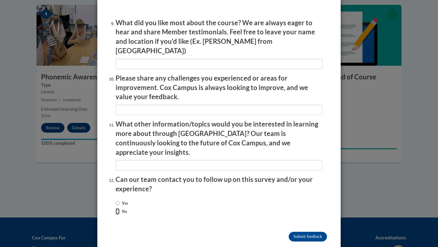
click at [118, 208] on input "No" at bounding box center [117, 211] width 4 height 7
radio input "true"
click at [302, 212] on input "Submit feedback" at bounding box center [307, 237] width 38 height 10
